Goal: Task Accomplishment & Management: Complete application form

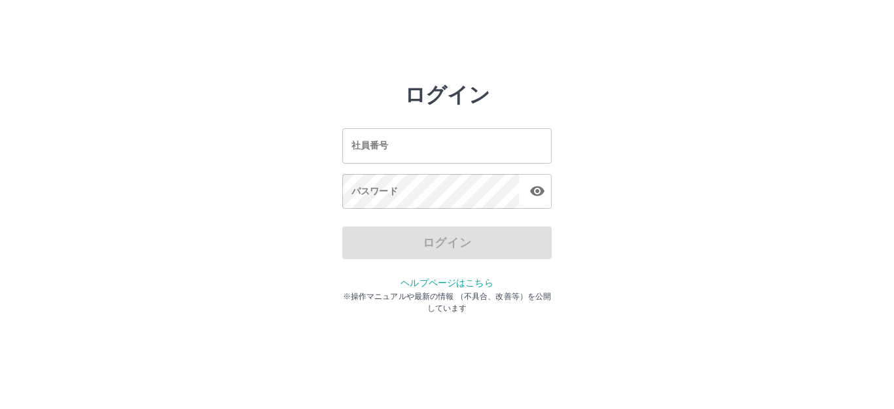
click at [388, 147] on input "社員番号" at bounding box center [446, 145] width 209 height 35
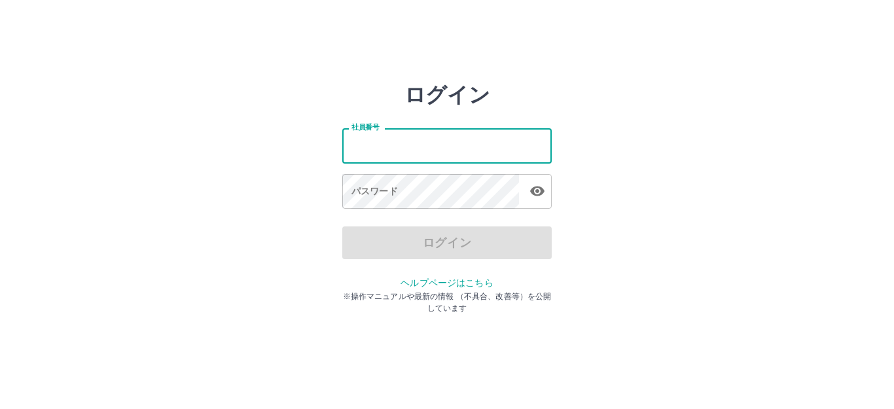
type input "*******"
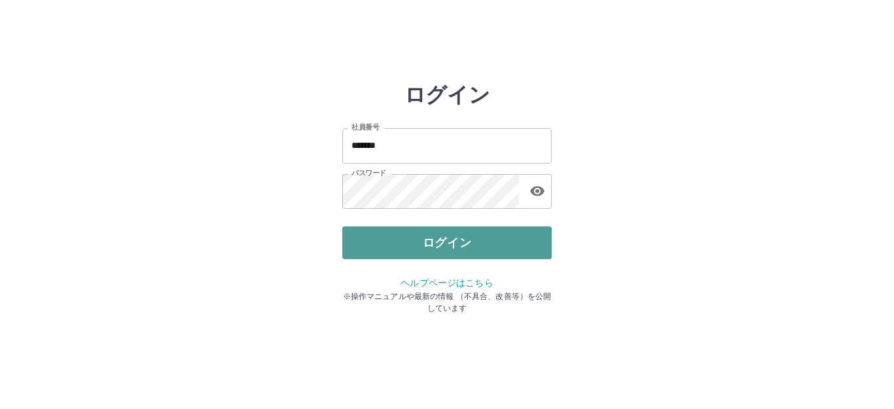
click at [372, 238] on button "ログイン" at bounding box center [446, 242] width 209 height 33
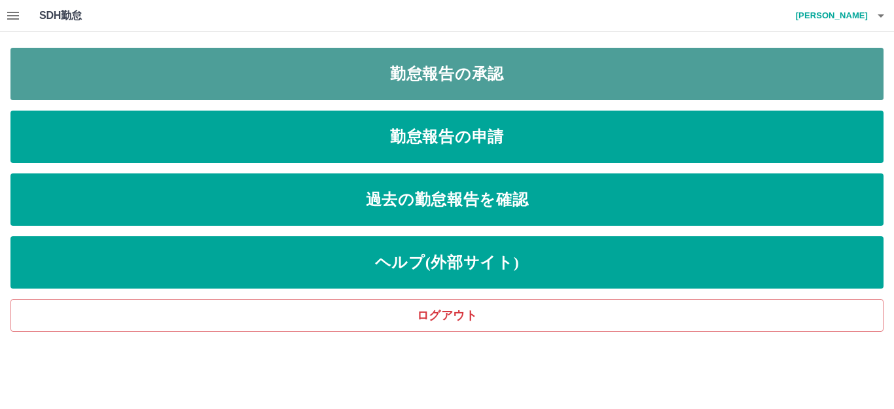
click at [401, 71] on link "勤怠報告の承認" at bounding box center [446, 74] width 873 height 52
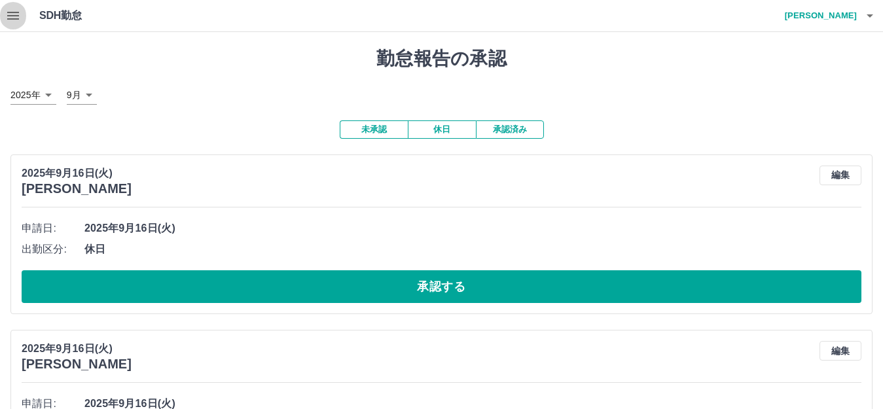
click at [18, 22] on icon "button" at bounding box center [13, 16] width 16 height 16
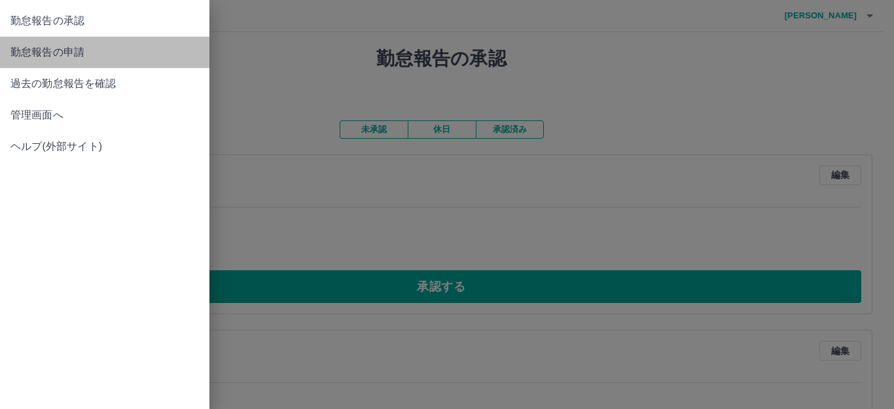
click at [101, 56] on span "勤怠報告の申請" at bounding box center [104, 53] width 188 height 16
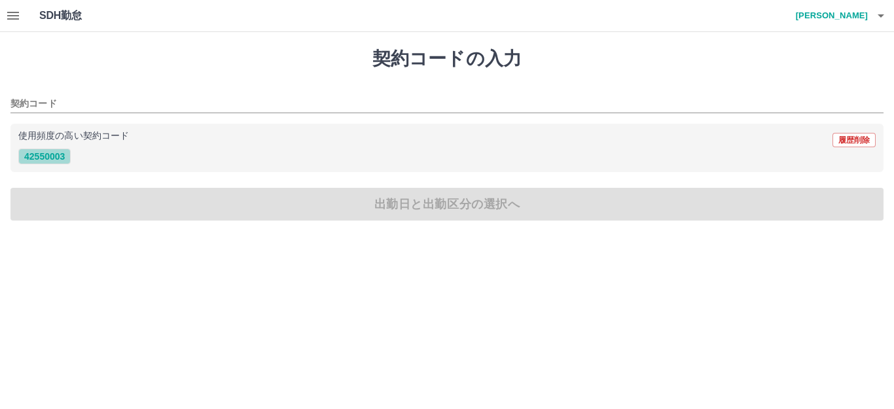
click at [53, 153] on button "42550003" at bounding box center [44, 157] width 52 height 16
type input "********"
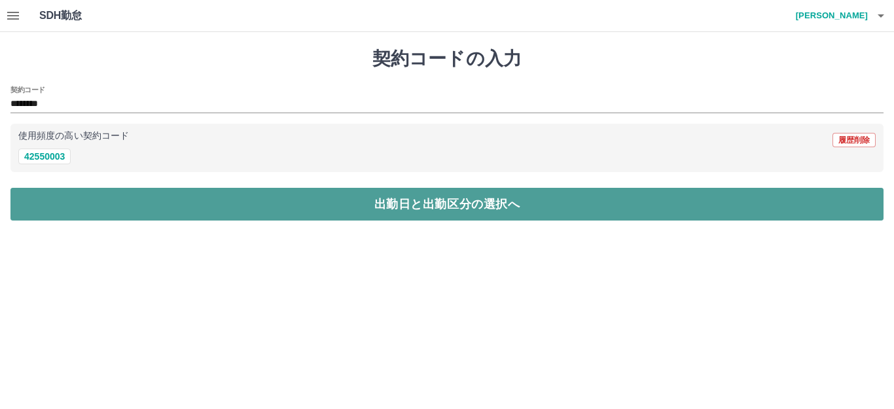
click at [348, 204] on button "出勤日と出勤区分の選択へ" at bounding box center [446, 204] width 873 height 33
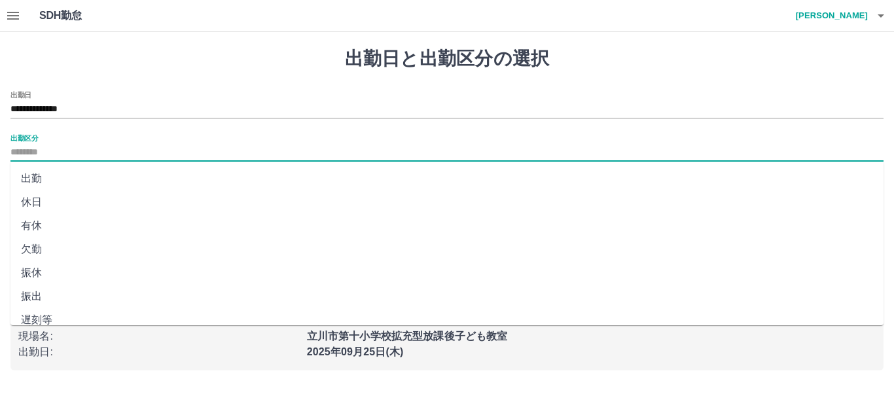
click at [49, 145] on input "出勤区分" at bounding box center [446, 153] width 873 height 16
click at [50, 176] on li "出勤" at bounding box center [446, 179] width 873 height 24
type input "**"
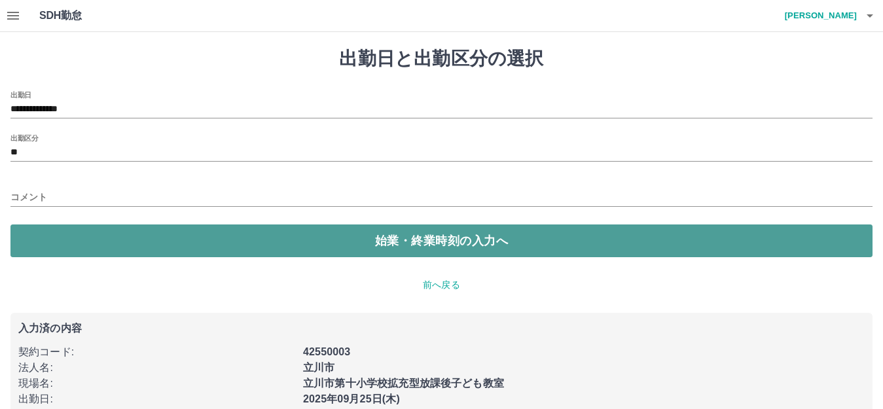
click at [91, 240] on button "始業・終業時刻の入力へ" at bounding box center [441, 240] width 862 height 33
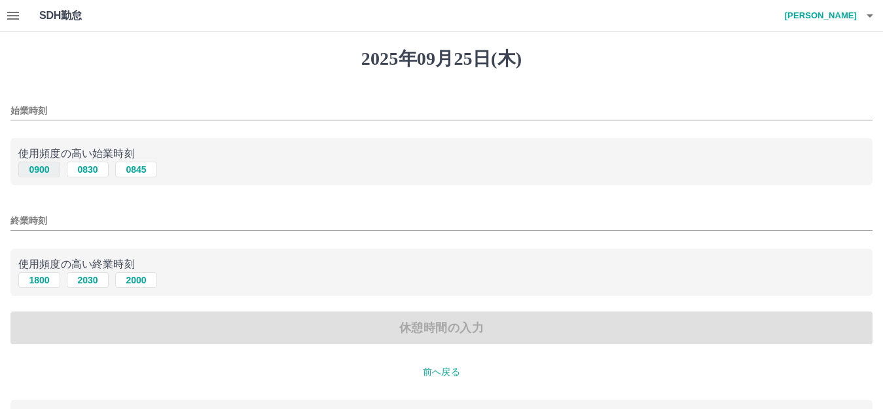
click at [39, 170] on button "0900" at bounding box center [39, 170] width 42 height 16
type input "****"
click at [35, 281] on button "1800" at bounding box center [39, 280] width 42 height 16
type input "****"
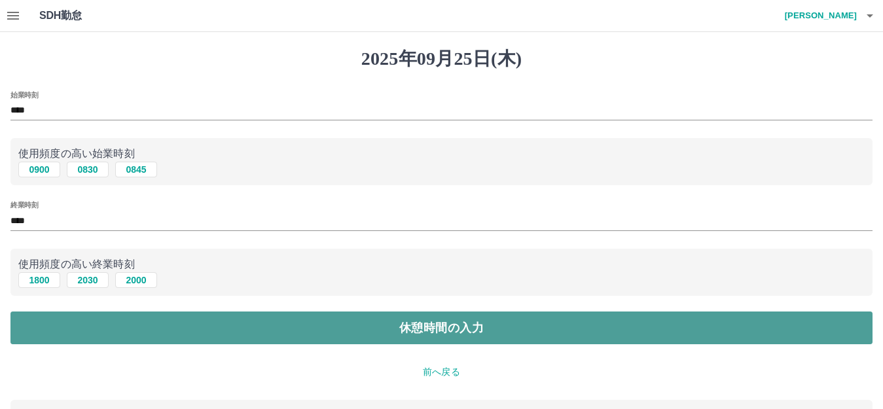
click at [170, 338] on button "休憩時間の入力" at bounding box center [441, 328] width 862 height 33
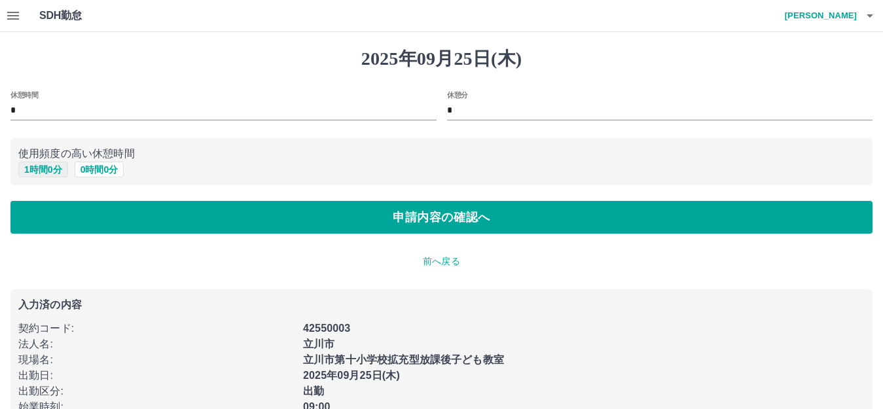
click at [36, 169] on button "1 時間 0 分" at bounding box center [43, 170] width 50 height 16
type input "*"
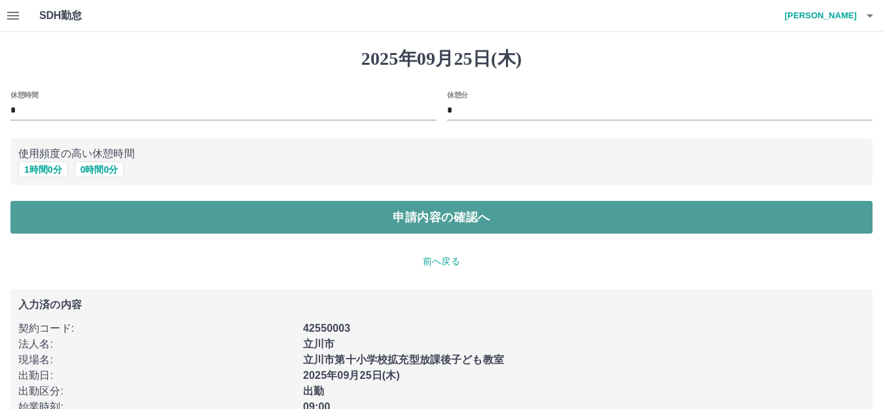
click at [295, 224] on button "申請内容の確認へ" at bounding box center [441, 217] width 862 height 33
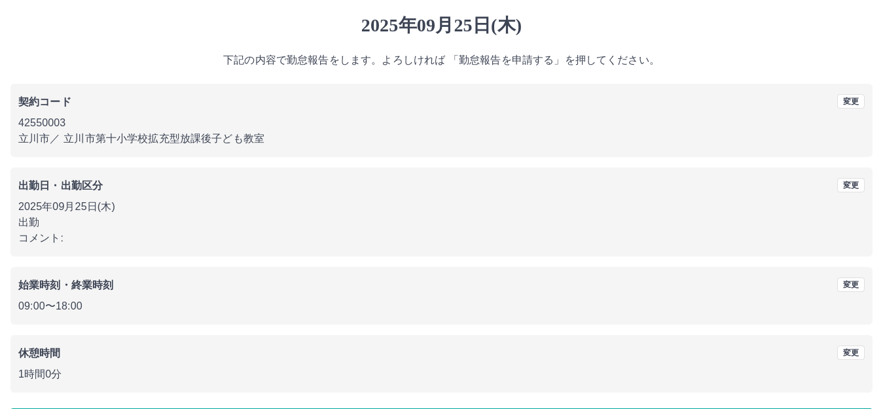
scroll to position [81, 0]
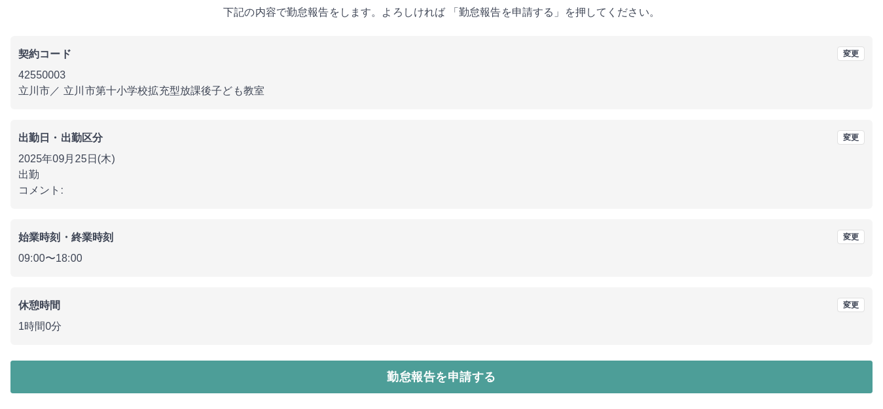
click at [457, 377] on button "勤怠報告を申請する" at bounding box center [441, 377] width 862 height 33
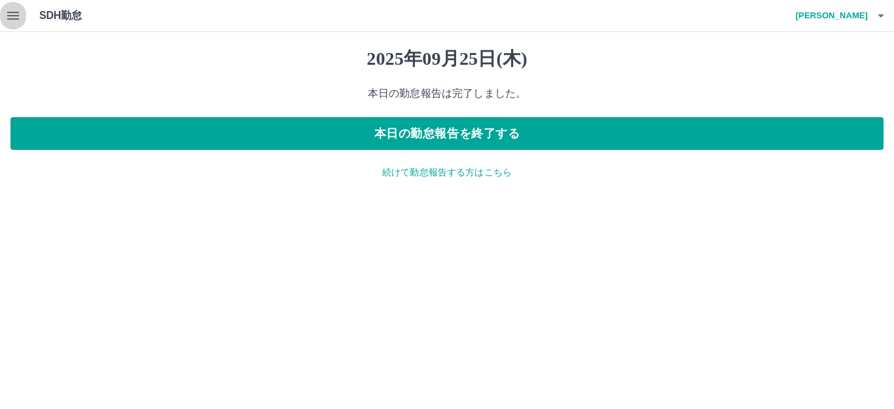
click at [1, 13] on button "button" at bounding box center [13, 15] width 26 height 31
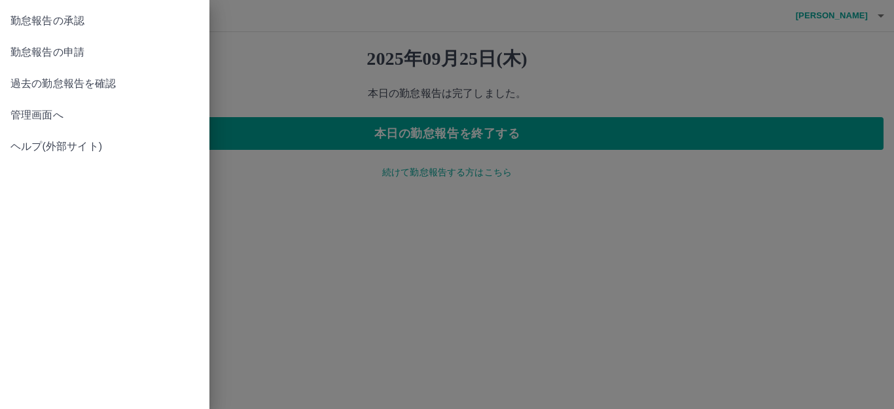
click at [65, 24] on span "勤怠報告の承認" at bounding box center [104, 21] width 188 height 16
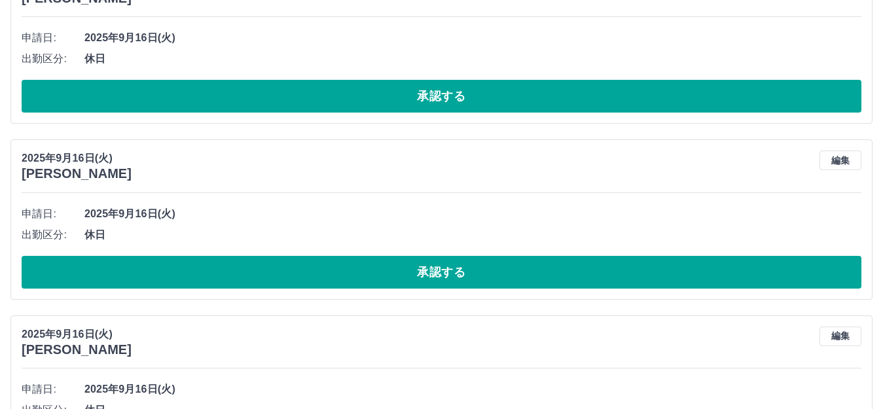
scroll to position [637, 0]
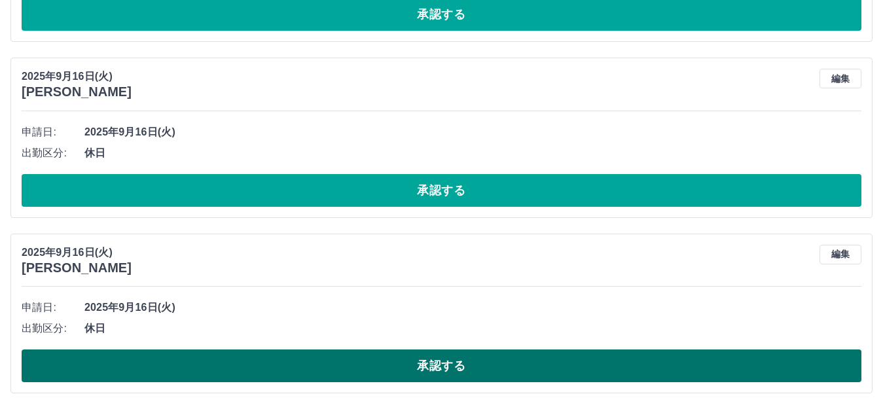
click at [445, 370] on button "承認する" at bounding box center [442, 365] width 840 height 33
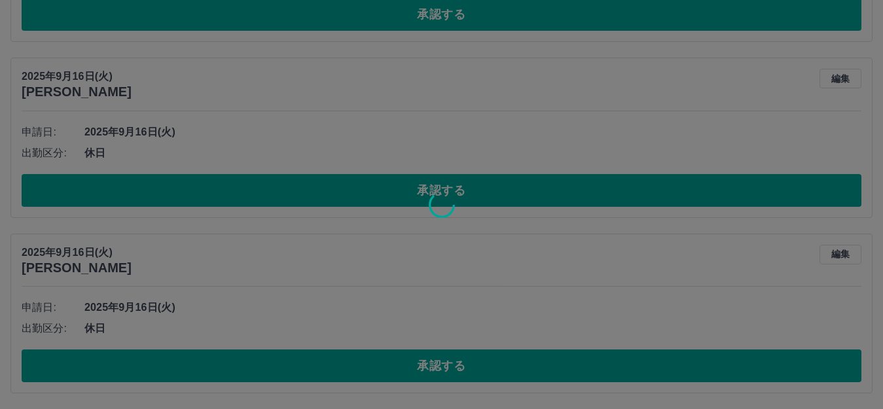
scroll to position [462, 0]
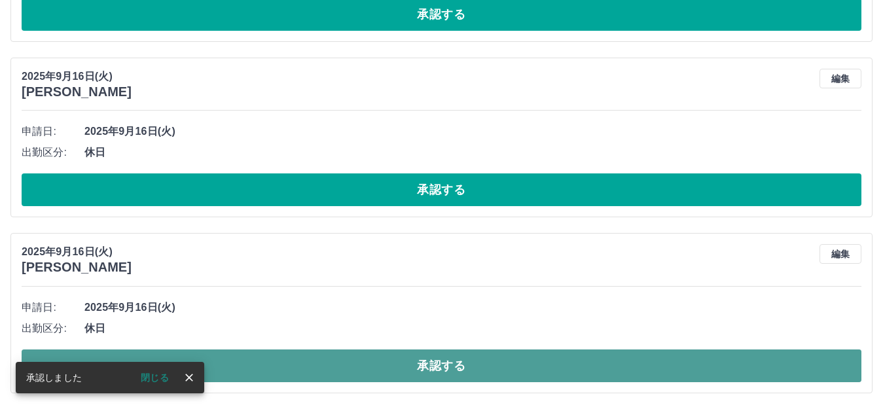
click at [422, 372] on button "承認する" at bounding box center [442, 365] width 840 height 33
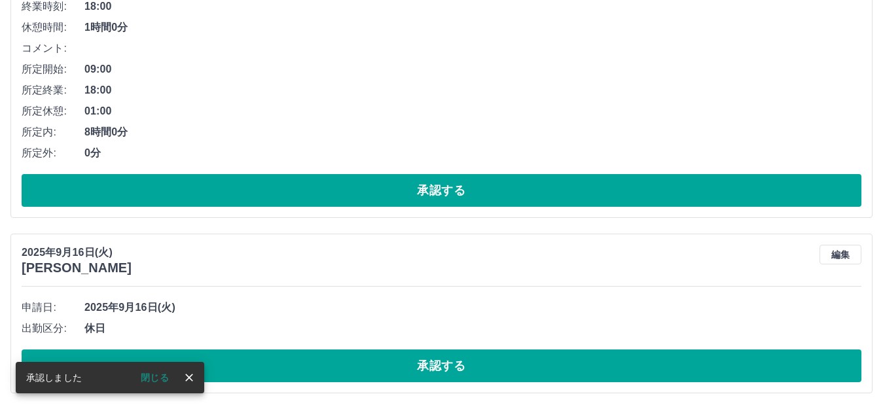
scroll to position [286, 0]
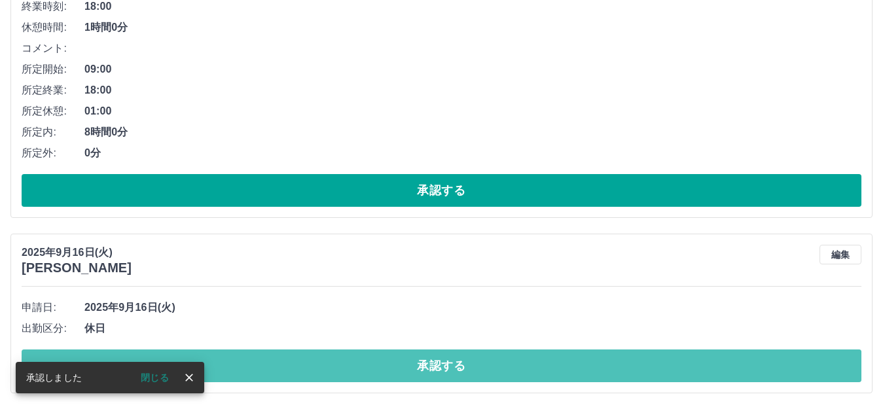
click at [429, 364] on button "承認する" at bounding box center [442, 365] width 840 height 33
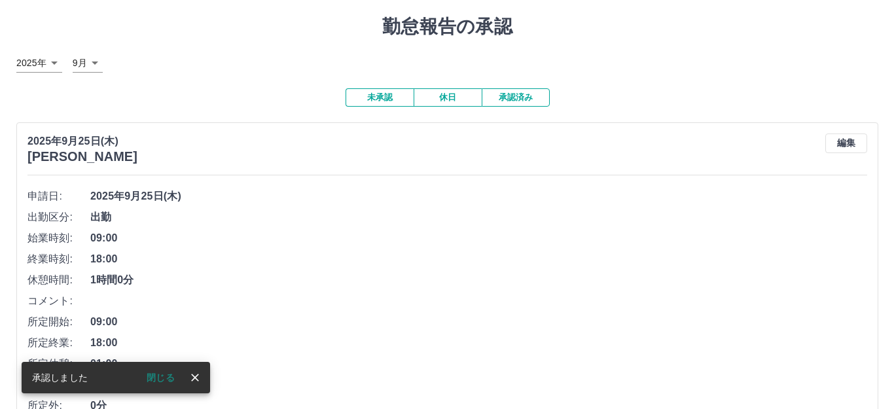
scroll to position [0, 0]
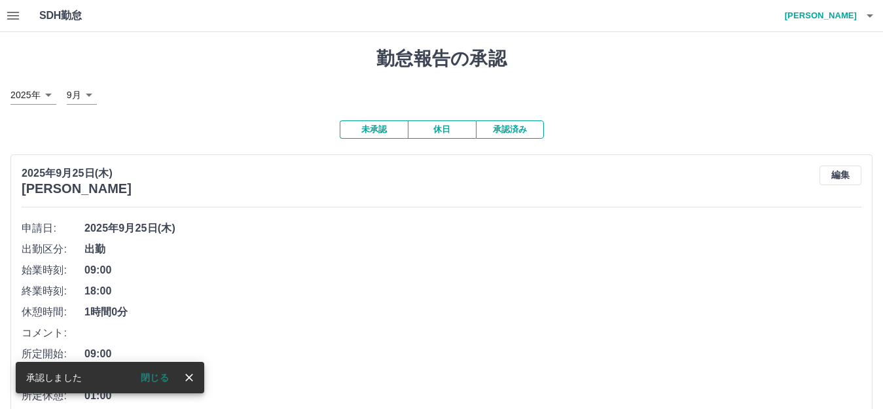
click at [863, 14] on icon "button" at bounding box center [870, 16] width 16 height 16
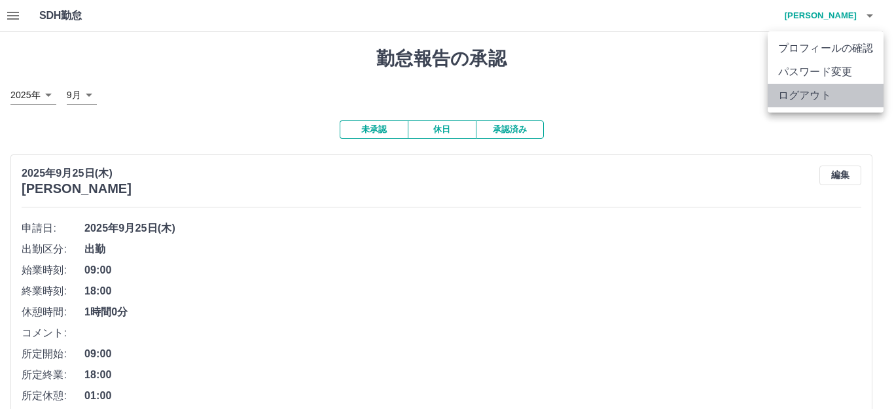
click at [787, 96] on li "ログアウト" at bounding box center [826, 96] width 116 height 24
